Goal: Navigation & Orientation: Find specific page/section

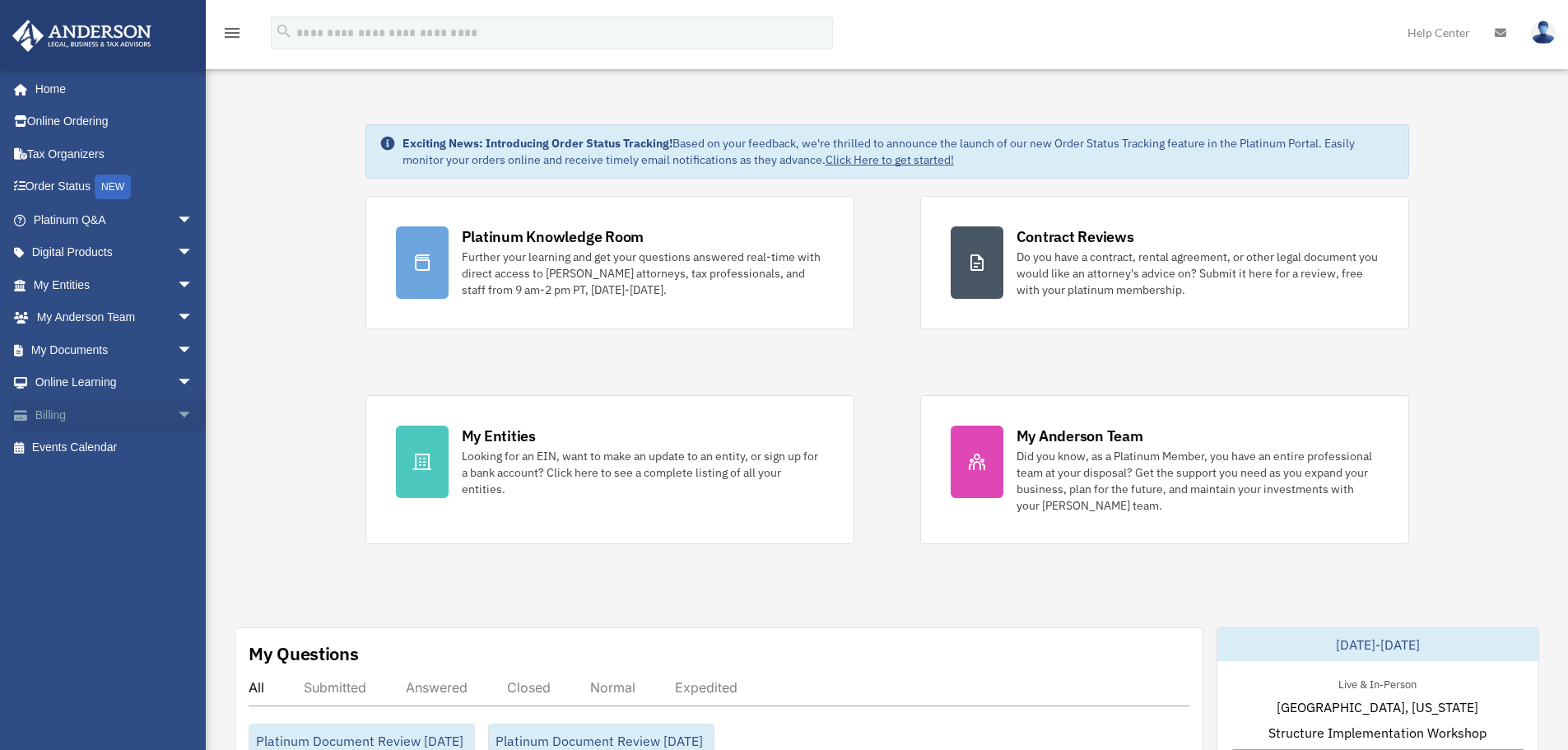
click at [45, 408] on link "Billing arrow_drop_down" at bounding box center [115, 415] width 206 height 33
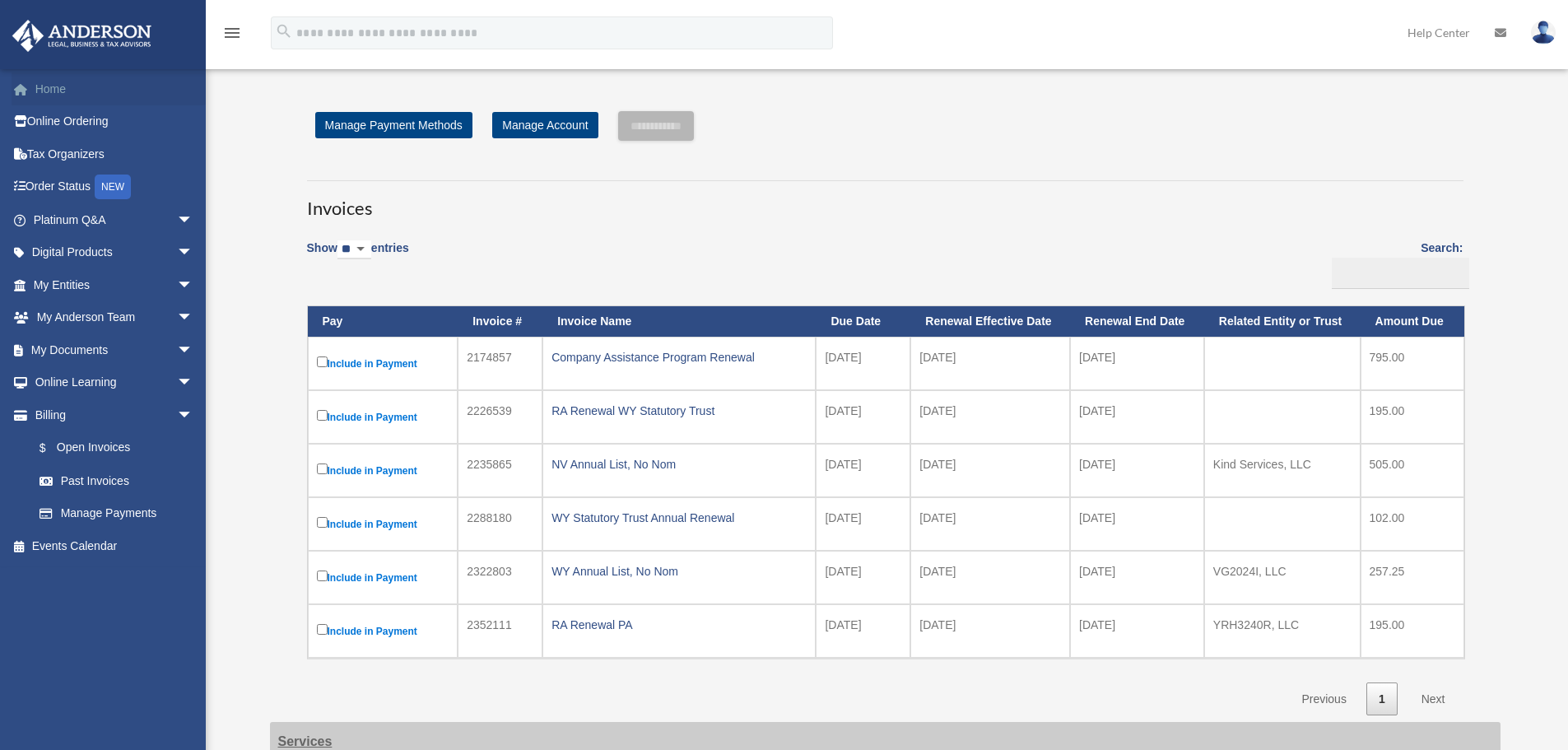
click at [48, 88] on link "Home" at bounding box center [115, 89] width 206 height 33
